Goal: Task Accomplishment & Management: Complete application form

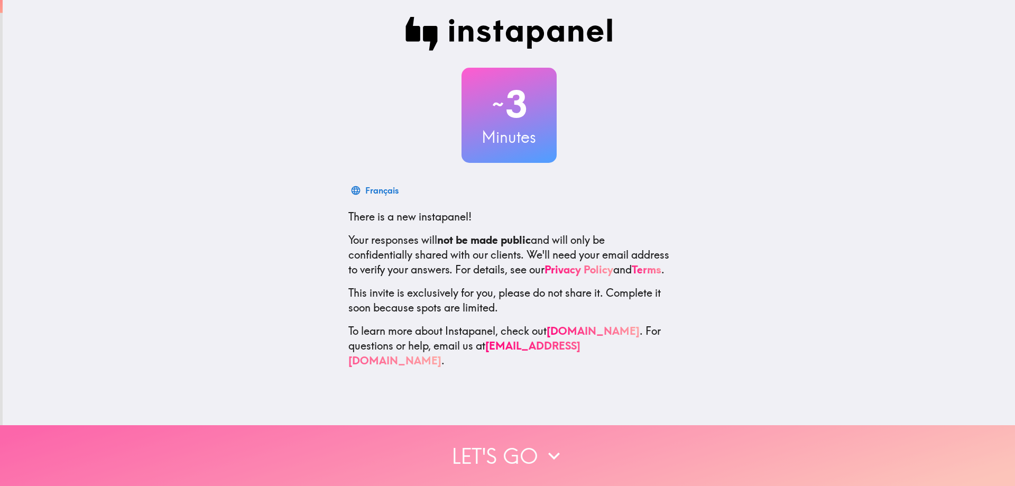
click at [499, 439] on button "Let's go" at bounding box center [507, 455] width 1015 height 61
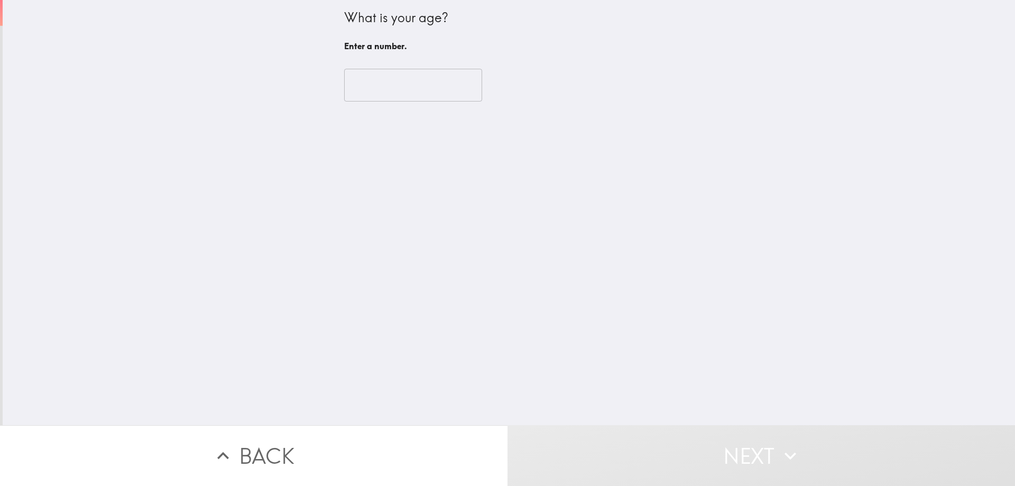
click at [402, 88] on input "number" at bounding box center [413, 85] width 138 height 33
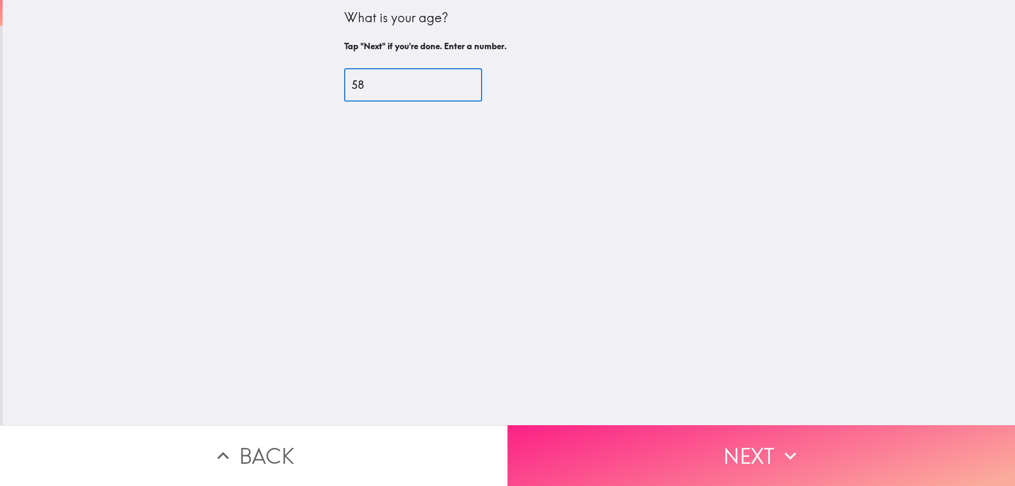
type input "58"
click at [553, 429] on button "Next" at bounding box center [760, 455] width 507 height 61
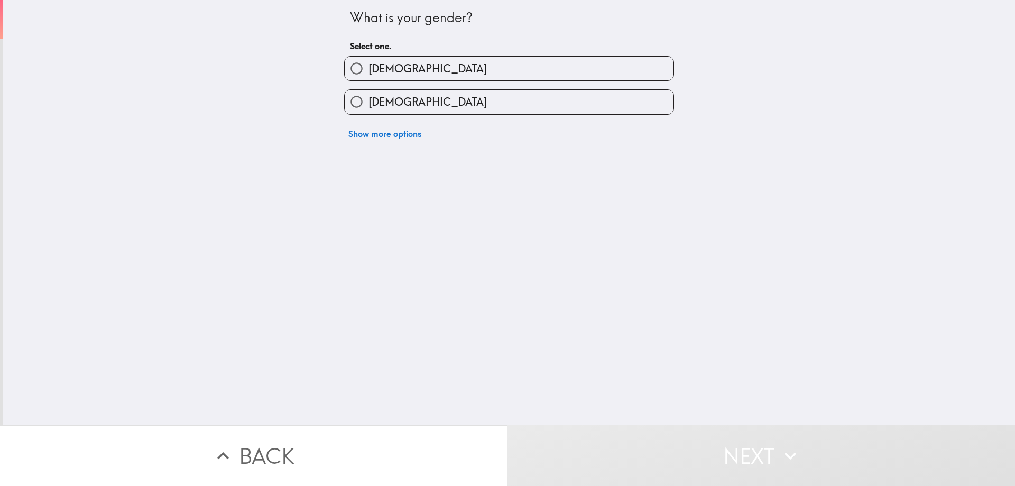
click at [473, 57] on label "[DEMOGRAPHIC_DATA]" at bounding box center [509, 69] width 329 height 24
click at [368, 57] on input "[DEMOGRAPHIC_DATA]" at bounding box center [357, 69] width 24 height 24
radio input "true"
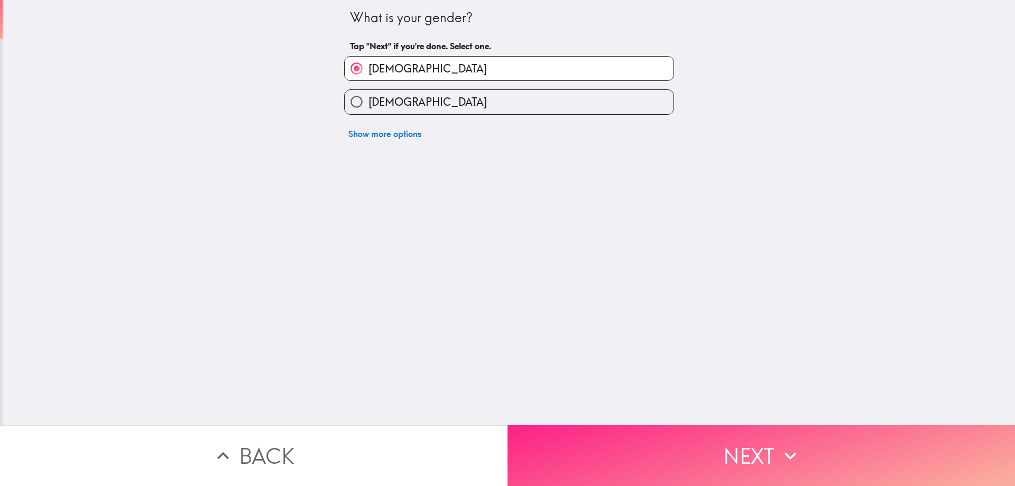
click at [649, 440] on button "Next" at bounding box center [760, 455] width 507 height 61
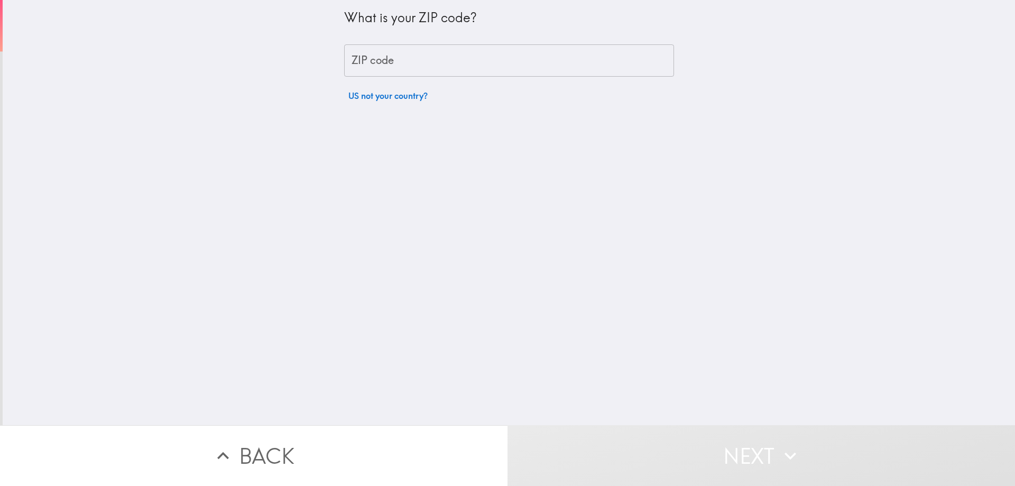
click at [413, 71] on input "ZIP code" at bounding box center [509, 60] width 330 height 33
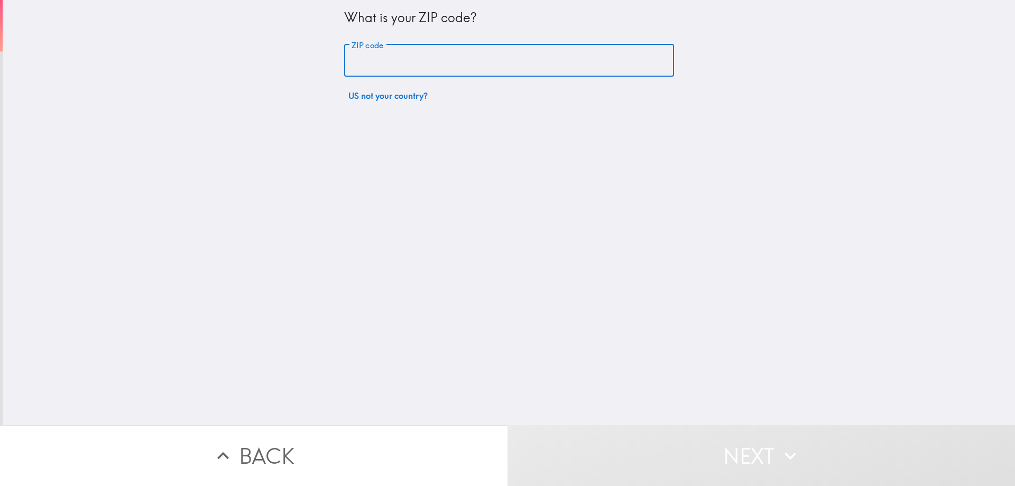
type input "92116"
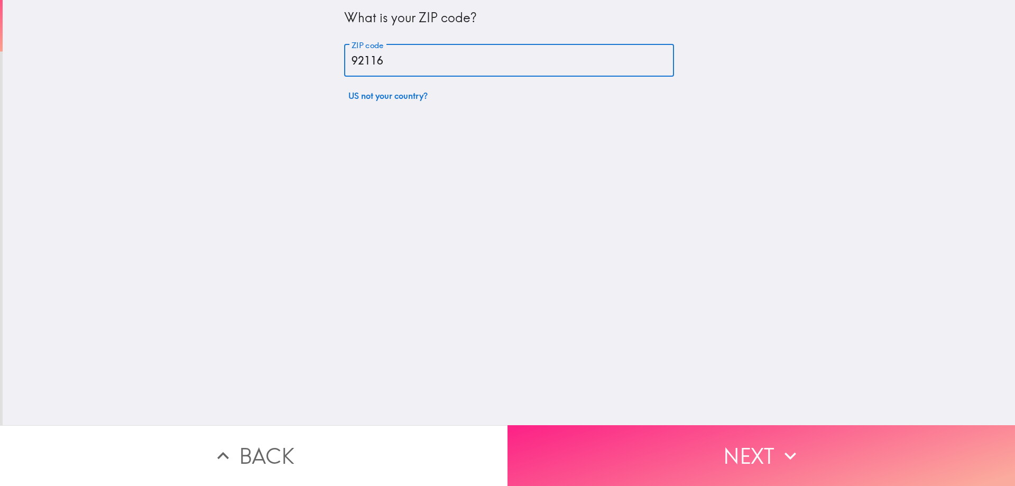
click at [600, 439] on button "Next" at bounding box center [760, 455] width 507 height 61
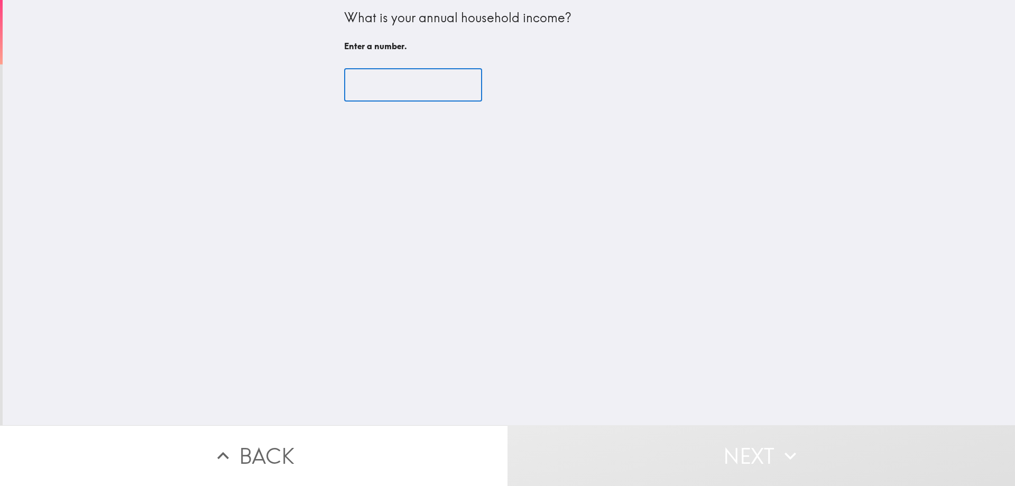
click at [411, 88] on input "number" at bounding box center [413, 85] width 138 height 33
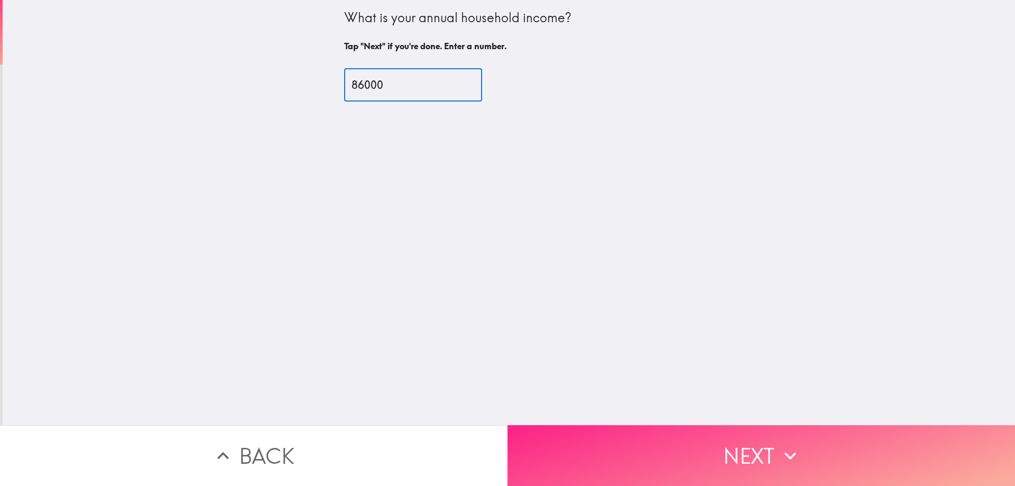
type input "86000"
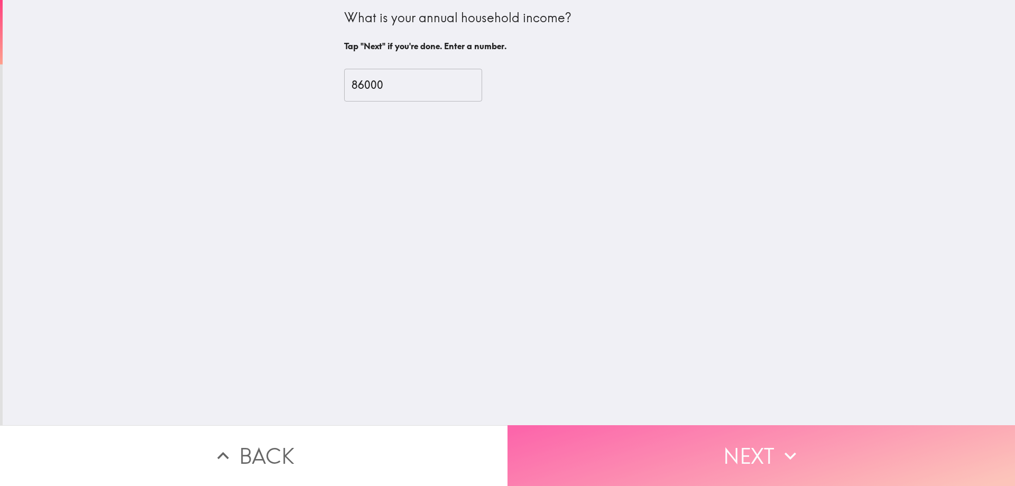
click at [590, 440] on button "Next" at bounding box center [760, 455] width 507 height 61
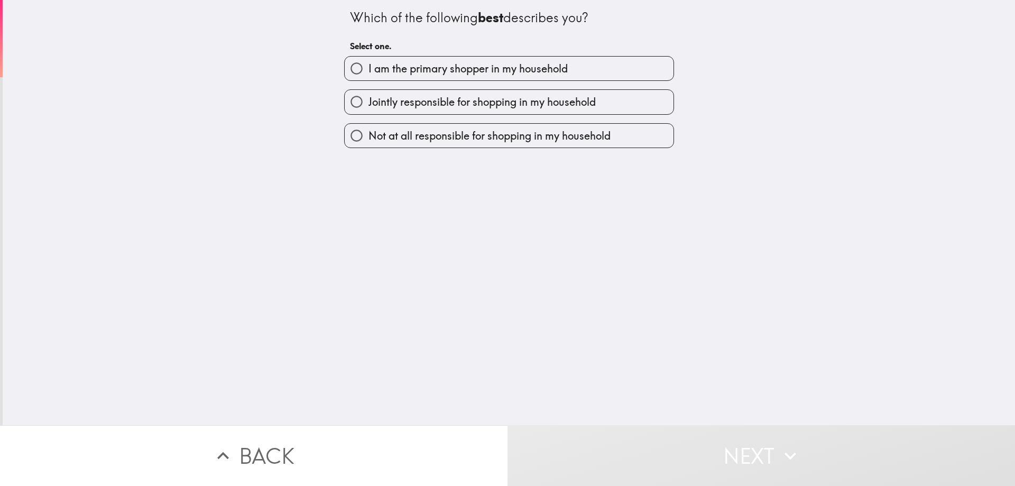
click at [485, 108] on span "Jointly responsible for shopping in my household" at bounding box center [481, 102] width 227 height 15
click at [368, 108] on input "Jointly responsible for shopping in my household" at bounding box center [357, 102] width 24 height 24
radio input "true"
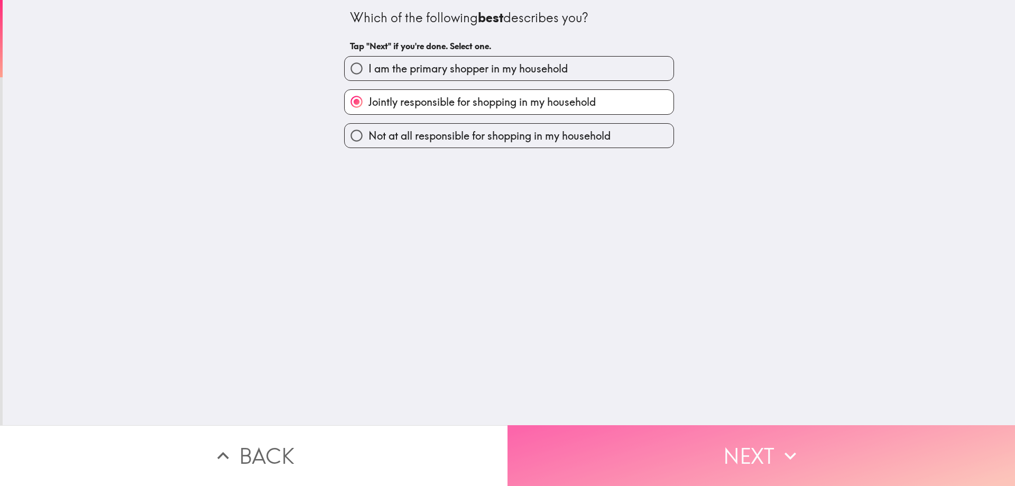
click at [603, 465] on button "Next" at bounding box center [760, 455] width 507 height 61
